Goal: Navigation & Orientation: Find specific page/section

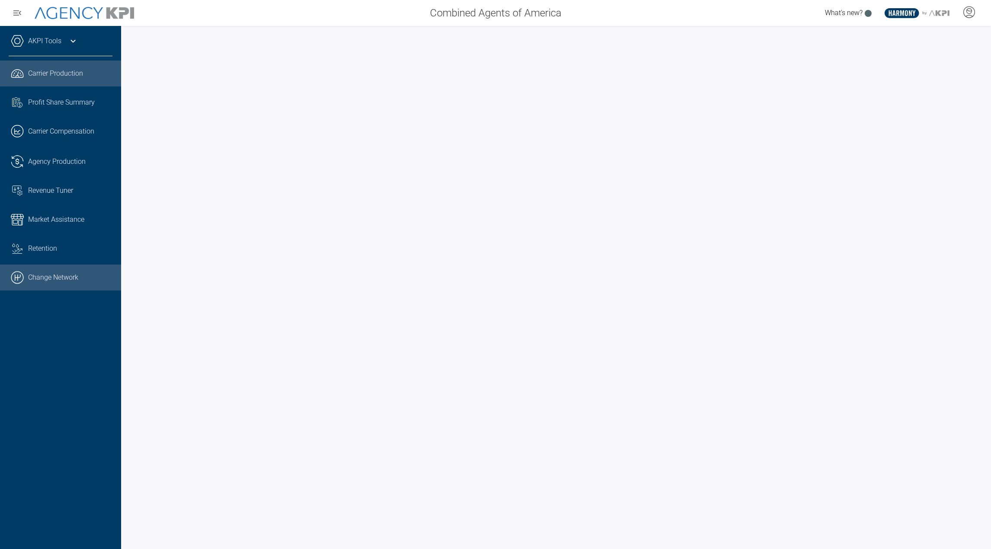
click at [45, 273] on link ".cls-1{fill:none;stroke:#000;stroke-linecap:round;stroke-linejoin:round;stroke-…" at bounding box center [60, 278] width 121 height 26
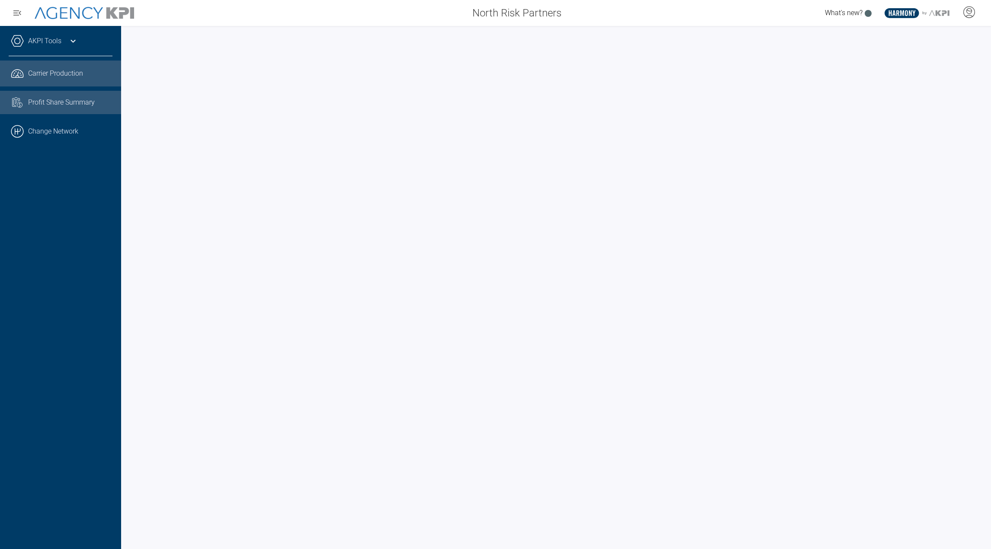
click at [39, 100] on span "Profit Share Summary" at bounding box center [61, 102] width 67 height 10
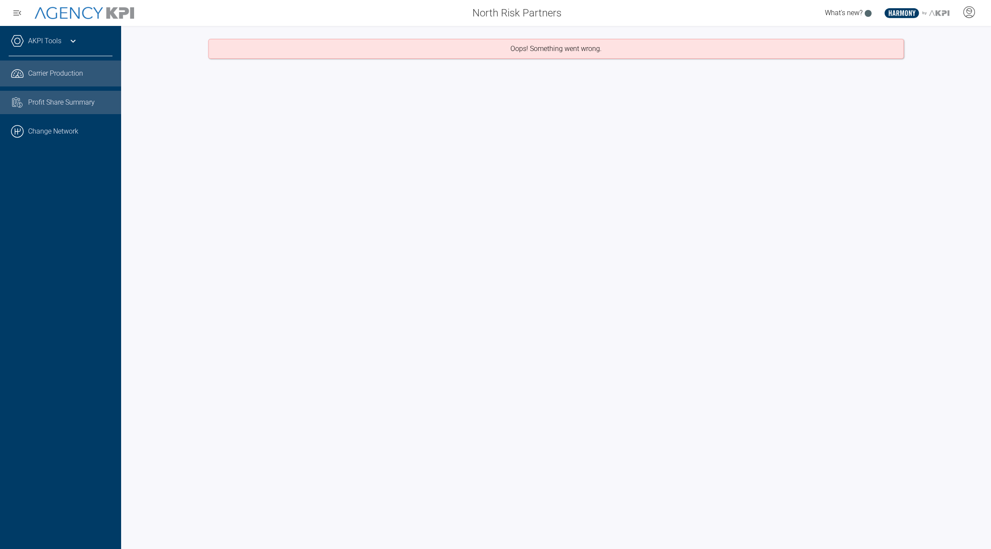
click at [60, 69] on span "Carrier Production" at bounding box center [55, 73] width 55 height 10
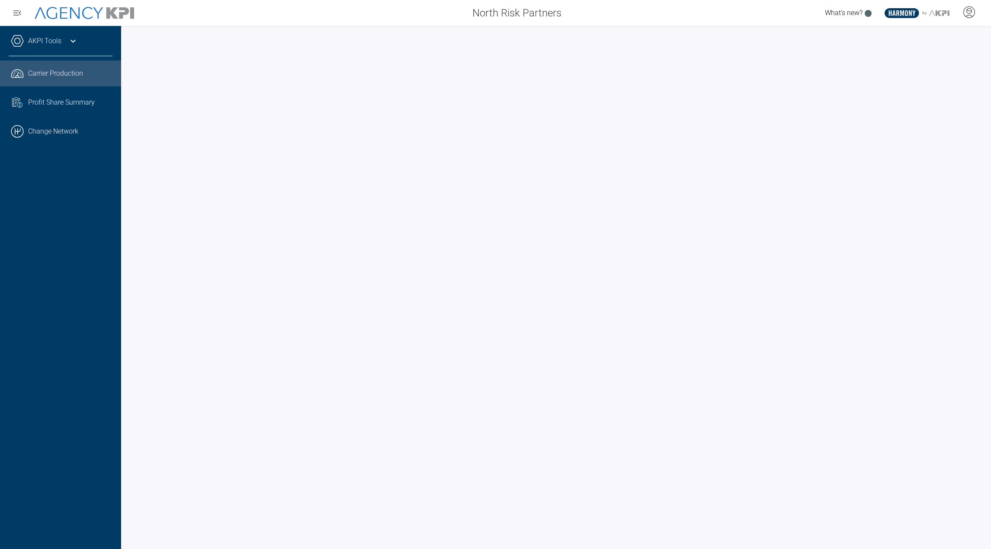
click at [931, 8] on icon ".st0{fill:#003B66;} .st1{fill:#FFFFFF;} .st2{fill:#949698;} Layer 1" at bounding box center [917, 13] width 65 height 10
click at [936, 18] on div "What's new? .st0{fill:#003B66;} .st1{fill:#FFFFFF;} .st2{fill:#949698;} Layer 1" at bounding box center [779, 12] width 423 height 17
click at [55, 95] on link "Task List Cash Streamline Icon: https://streamlinehq.com Profit Share Summary" at bounding box center [60, 102] width 121 height 23
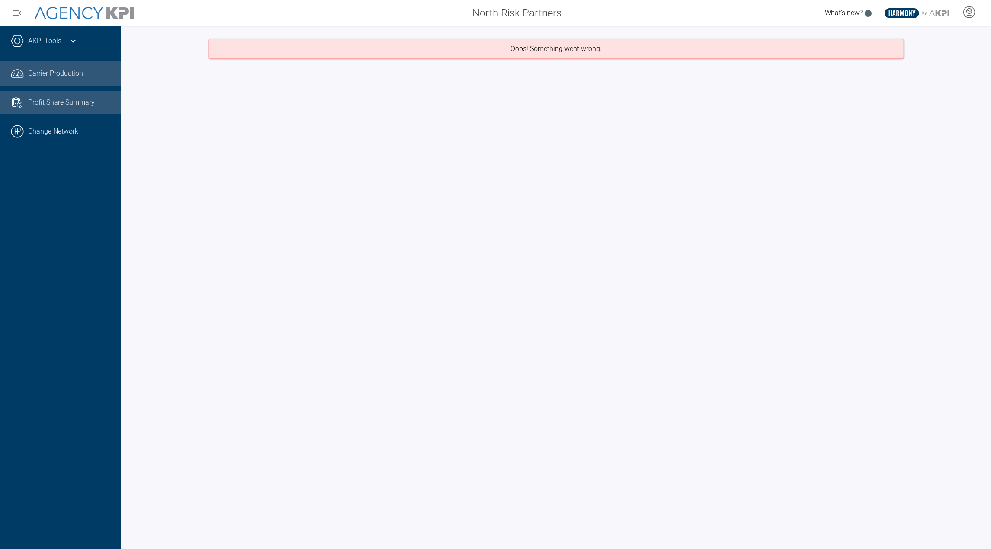
click at [58, 78] on span "Carrier Production" at bounding box center [55, 73] width 55 height 10
